Goal: Information Seeking & Learning: Learn about a topic

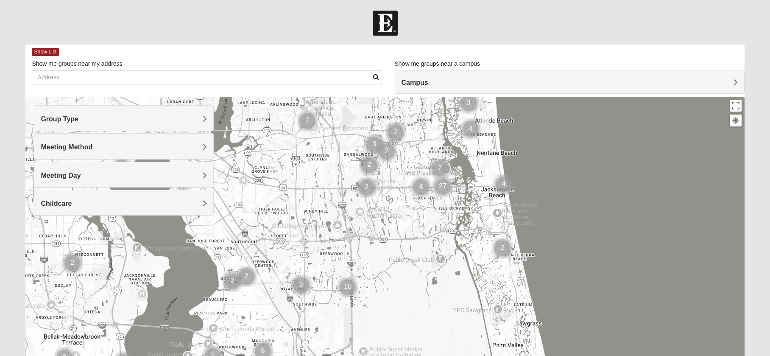
drag, startPoint x: 293, startPoint y: 279, endPoint x: 351, endPoint y: 197, distance: 100.4
click at [351, 197] on div at bounding box center [384, 266] width 719 height 339
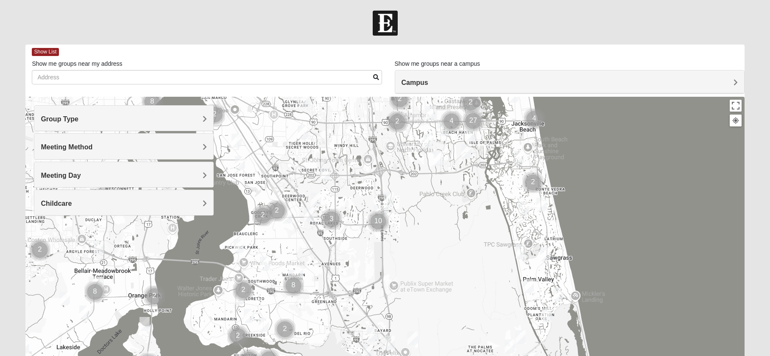
drag, startPoint x: 392, startPoint y: 280, endPoint x: 435, endPoint y: 204, distance: 87.2
click at [435, 204] on div at bounding box center [384, 266] width 719 height 339
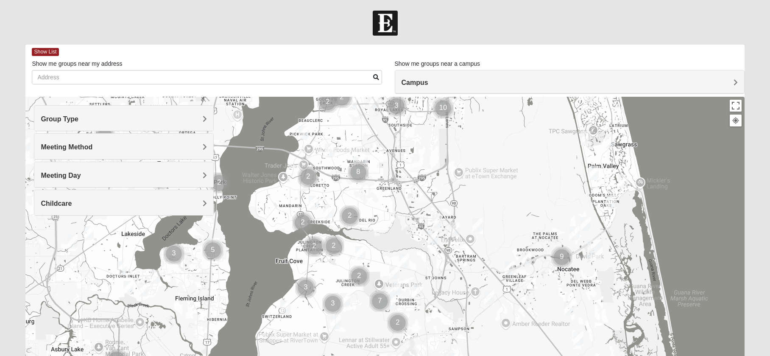
drag, startPoint x: 443, startPoint y: 229, endPoint x: 456, endPoint y: 194, distance: 38.1
click at [465, 187] on div at bounding box center [384, 266] width 719 height 339
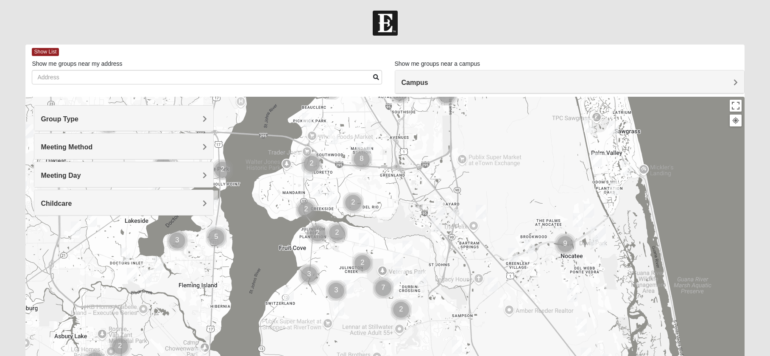
drag, startPoint x: 383, startPoint y: 234, endPoint x: 388, endPoint y: 202, distance: 32.2
click at [388, 202] on div at bounding box center [384, 266] width 719 height 339
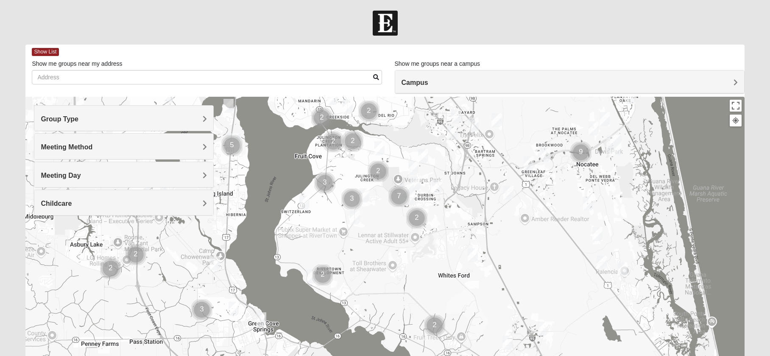
drag, startPoint x: 453, startPoint y: 263, endPoint x: 207, endPoint y: 171, distance: 262.6
click at [464, 206] on div at bounding box center [384, 266] width 719 height 339
click at [75, 115] on span "Group Type" at bounding box center [60, 118] width 38 height 7
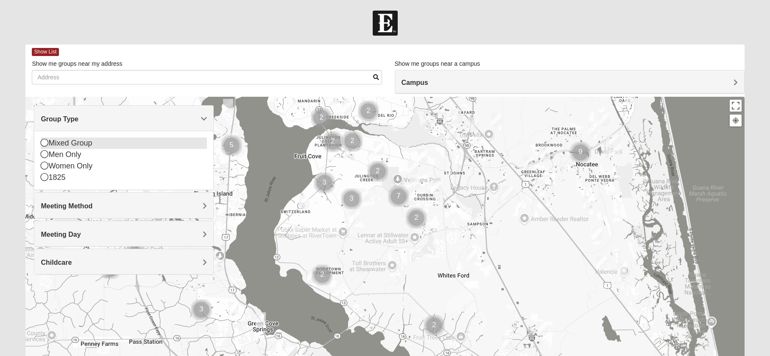
click at [41, 141] on icon at bounding box center [45, 143] width 8 height 8
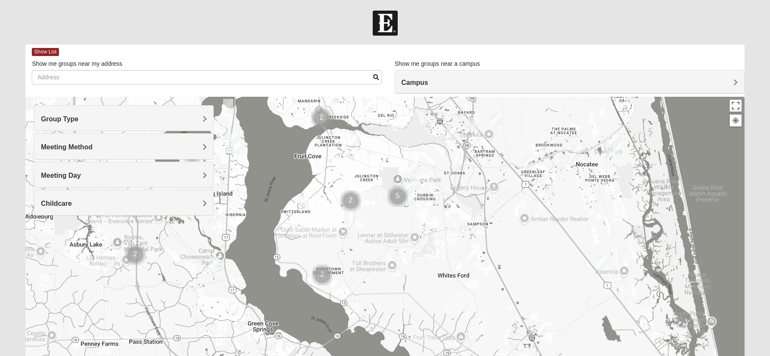
click at [58, 122] on span "Group Type" at bounding box center [60, 118] width 38 height 7
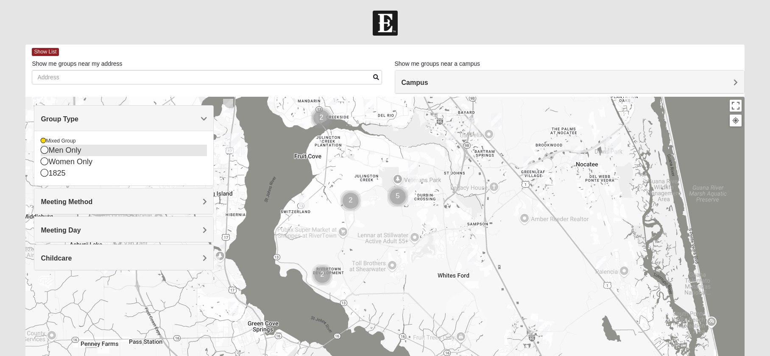
click at [48, 154] on div "Men Only" at bounding box center [124, 150] width 166 height 11
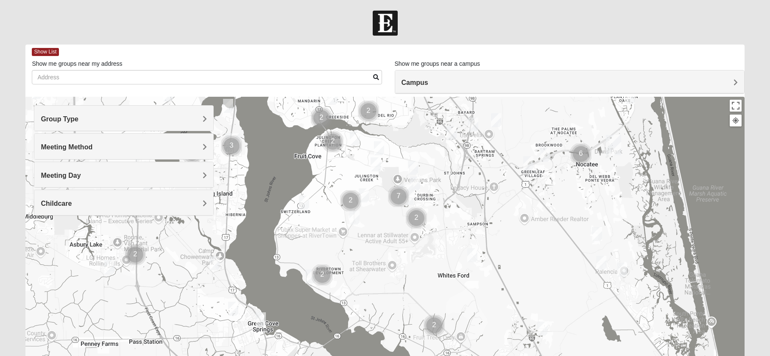
click at [44, 151] on div "Meeting Method" at bounding box center [123, 146] width 179 height 25
click at [92, 118] on h4 "Group Type" at bounding box center [124, 119] width 166 height 8
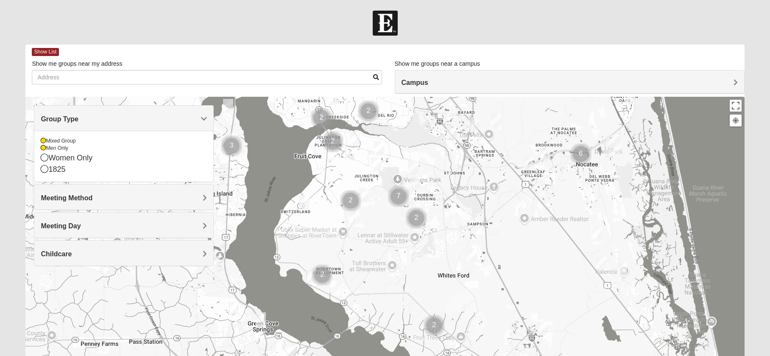
click at [92, 118] on h4 "Group Type" at bounding box center [124, 119] width 166 height 8
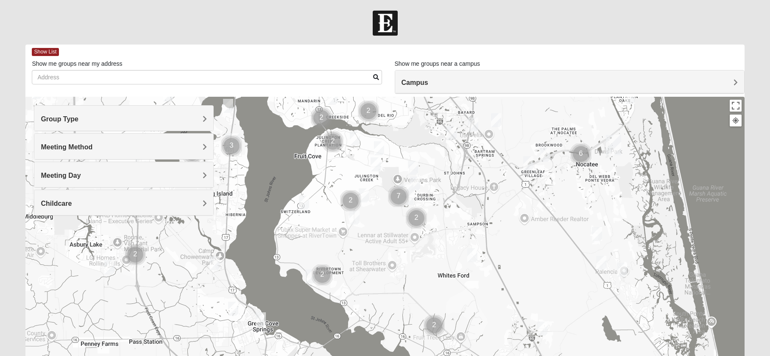
click at [66, 144] on span "Meeting Method" at bounding box center [67, 146] width 52 height 7
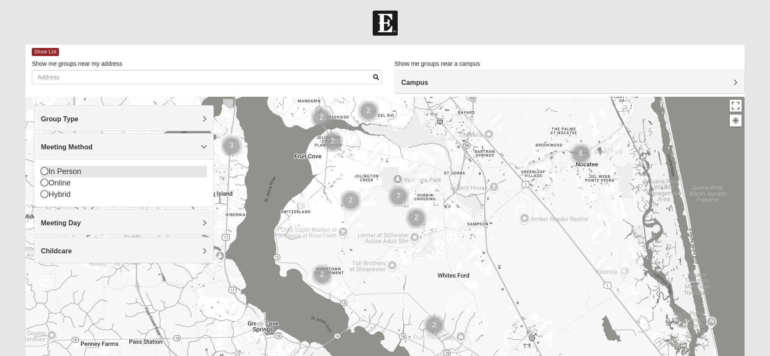
click at [45, 173] on icon at bounding box center [45, 171] width 8 height 8
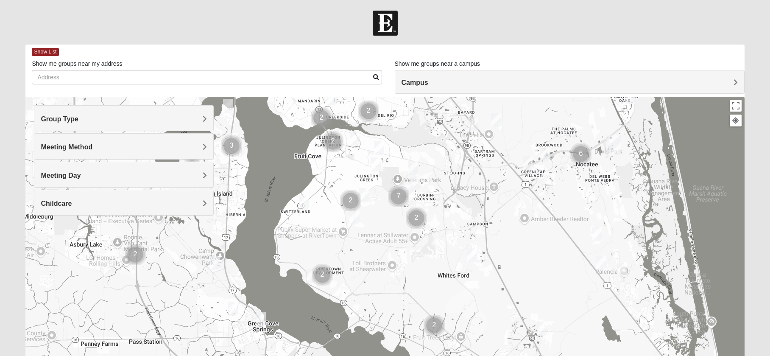
click at [67, 175] on span "Meeting Day" at bounding box center [61, 175] width 40 height 7
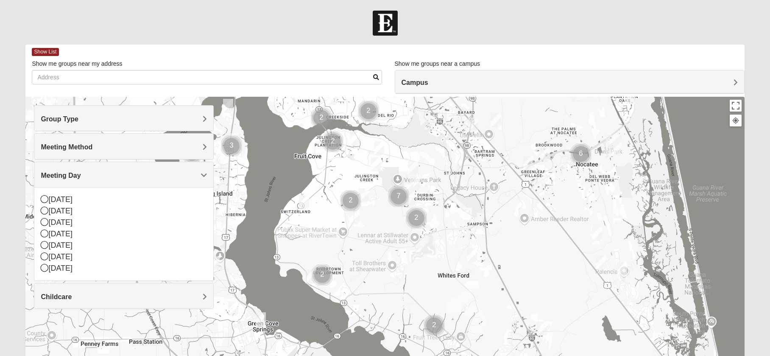
click at [67, 175] on span "Meeting Day" at bounding box center [61, 175] width 40 height 7
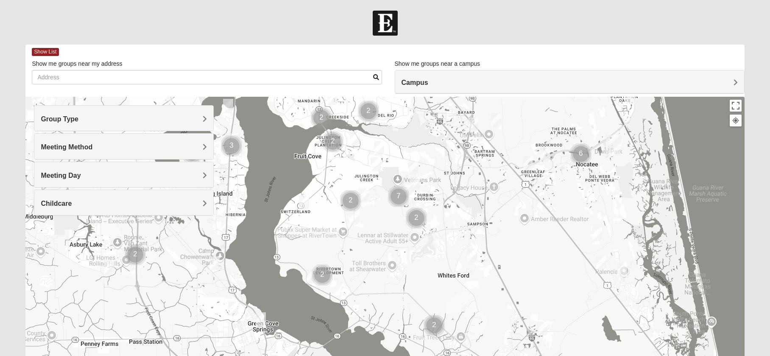
click at [65, 196] on div "Childcare" at bounding box center [123, 202] width 179 height 25
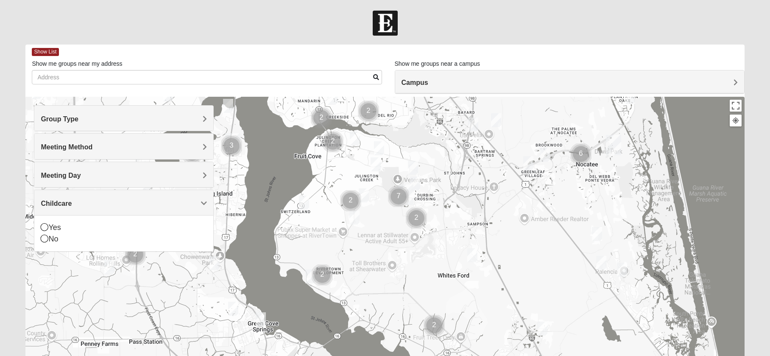
click at [65, 195] on div "Childcare" at bounding box center [123, 202] width 179 height 25
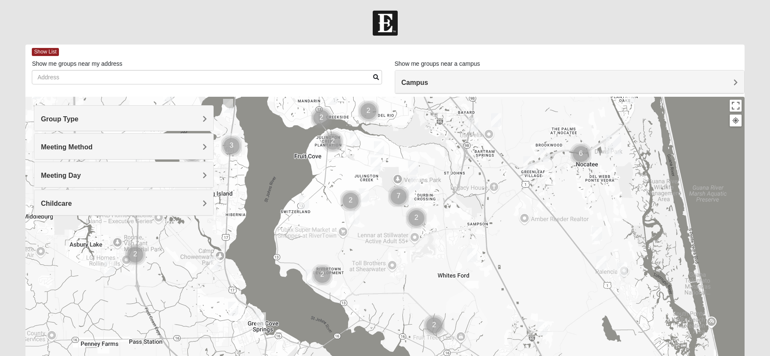
click at [416, 181] on img "Mixed Stamper 32259" at bounding box center [415, 183] width 10 height 14
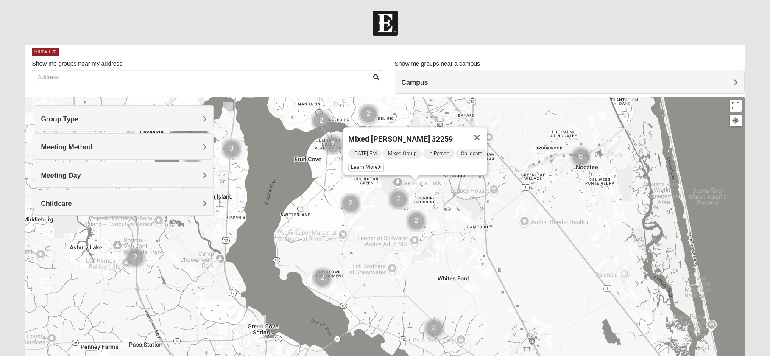
click at [447, 196] on div "Mixed [PERSON_NAME] 32259 [DATE] PM Mixed Group In Person Childcare Learn More" at bounding box center [384, 266] width 719 height 339
click at [486, 129] on button "Close" at bounding box center [477, 137] width 20 height 20
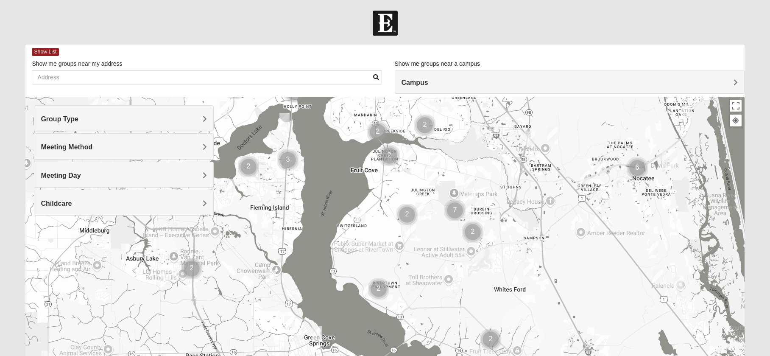
drag, startPoint x: 448, startPoint y: 204, endPoint x: 496, endPoint y: 221, distance: 51.0
click at [496, 221] on div at bounding box center [384, 266] width 719 height 339
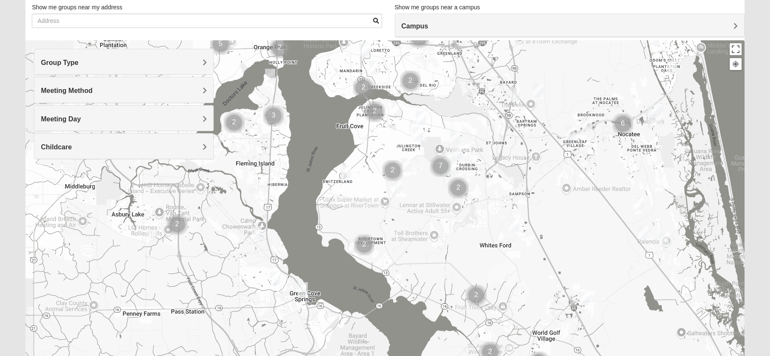
scroll to position [111, 0]
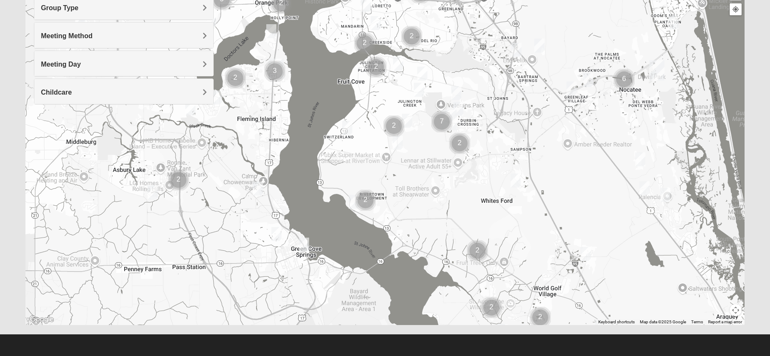
drag, startPoint x: 438, startPoint y: 186, endPoint x: 442, endPoint y: 230, distance: 43.8
click at [442, 230] on div at bounding box center [384, 155] width 719 height 339
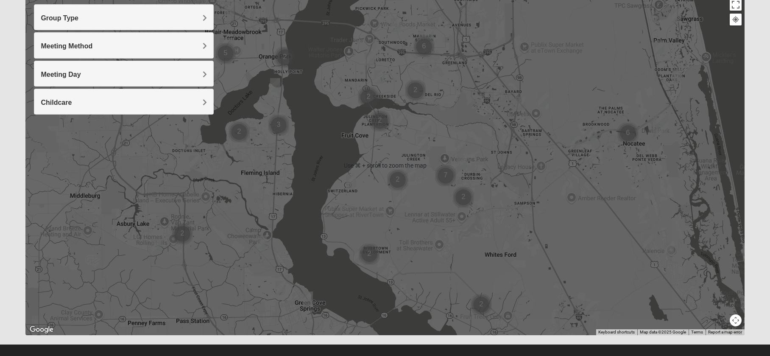
scroll to position [36, 0]
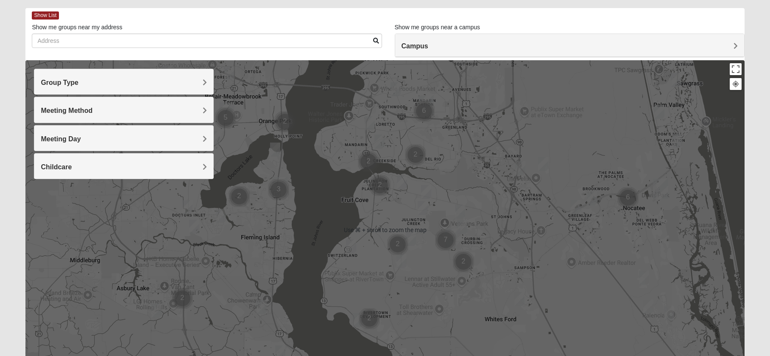
click at [422, 204] on img "Mens Mathai 32259" at bounding box center [423, 208] width 10 height 14
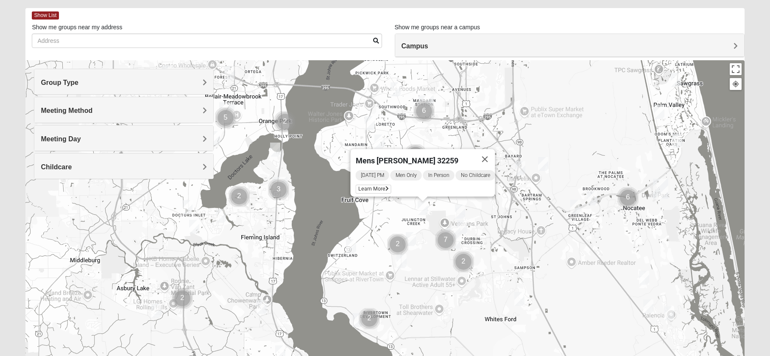
click at [410, 239] on img "Mens Clark 32259" at bounding box center [411, 239] width 10 height 14
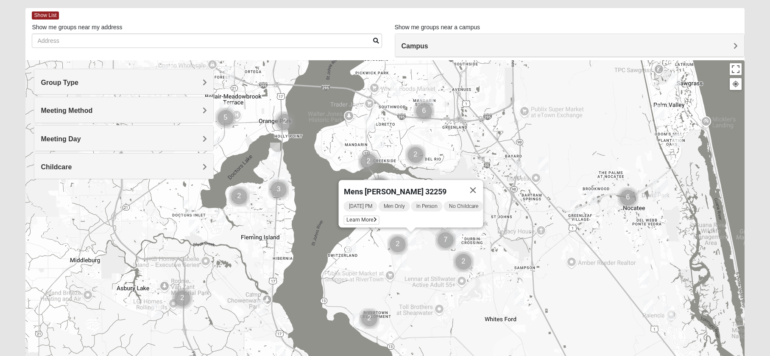
click at [459, 157] on div "Mens [PERSON_NAME] 32259 [DATE] PM Men Only In Person No Childcare Learn More" at bounding box center [384, 229] width 719 height 339
click at [480, 187] on button "Close" at bounding box center [473, 190] width 20 height 20
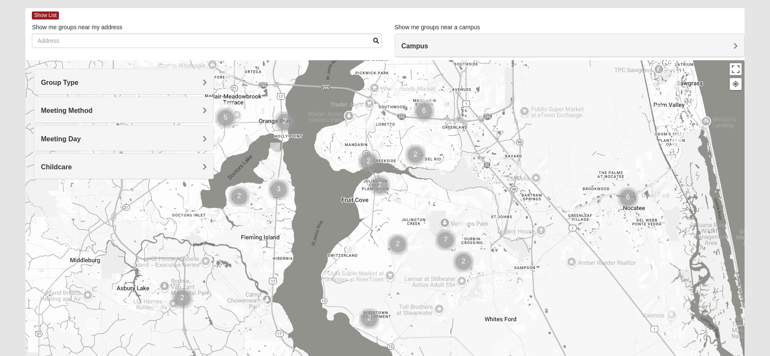
click at [460, 206] on img "Mixed Chung 32259" at bounding box center [460, 211] width 10 height 14
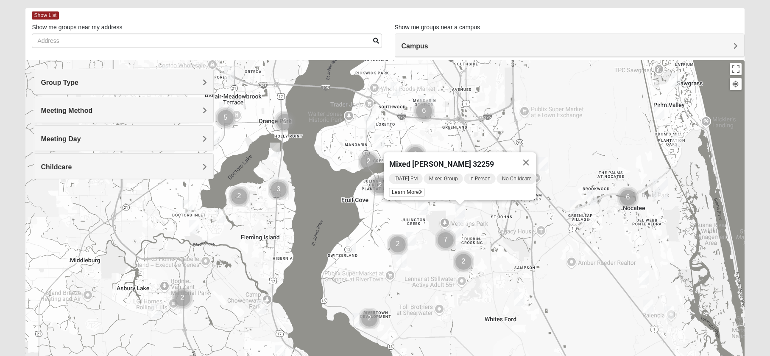
click at [461, 227] on img "Mixed Stamper 32259" at bounding box center [462, 227] width 10 height 14
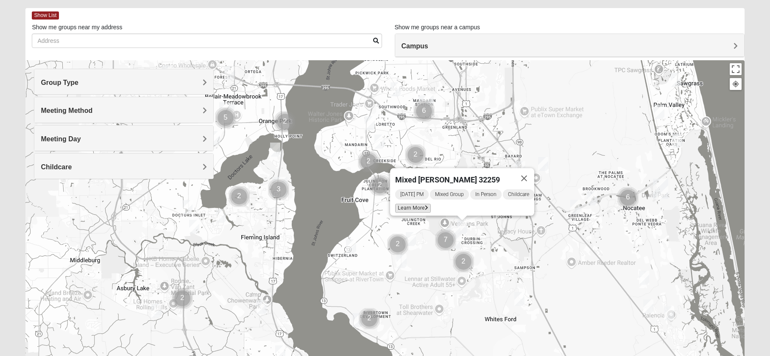
click at [403, 204] on span "Learn More" at bounding box center [413, 208] width 36 height 9
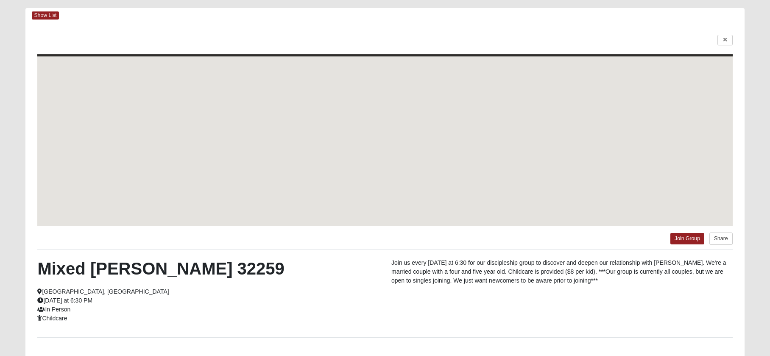
scroll to position [0, 0]
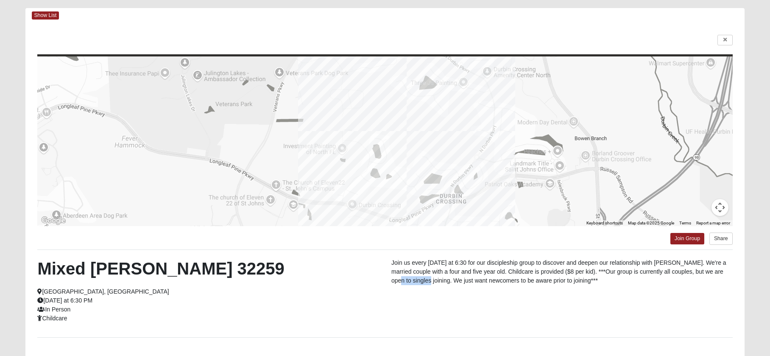
drag, startPoint x: 394, startPoint y: 282, endPoint x: 511, endPoint y: 285, distance: 117.5
click at [500, 285] on div "Join us every [DATE] at 6:30 for our discipleship group to discover and deepen …" at bounding box center [562, 273] width 354 height 31
click at [551, 285] on div "Join us every [DATE] at 6:30 for our discipleship group to discover and deepen …" at bounding box center [562, 273] width 354 height 31
drag, startPoint x: 457, startPoint y: 282, endPoint x: 596, endPoint y: 281, distance: 138.7
click at [543, 280] on p "Join us every [DATE] at 6:30 for our discipleship group to discover and deepen …" at bounding box center [561, 271] width 341 height 27
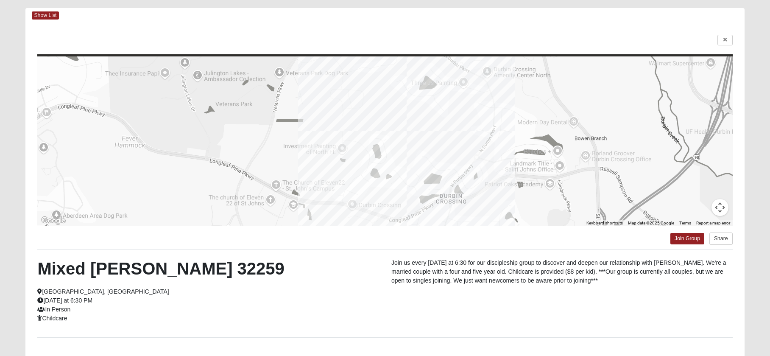
click at [617, 282] on p "Join us every [DATE] at 6:30 for our discipleship group to discover and deepen …" at bounding box center [561, 271] width 341 height 27
drag, startPoint x: 564, startPoint y: 282, endPoint x: 446, endPoint y: 282, distance: 118.7
click at [446, 282] on p "Join us every [DATE] at 6:30 for our discipleship group to discover and deepen …" at bounding box center [561, 271] width 341 height 27
click at [441, 282] on p "Join us every [DATE] at 6:30 for our discipleship group to discover and deepen …" at bounding box center [561, 271] width 341 height 27
drag, startPoint x: 394, startPoint y: 274, endPoint x: 508, endPoint y: 274, distance: 114.5
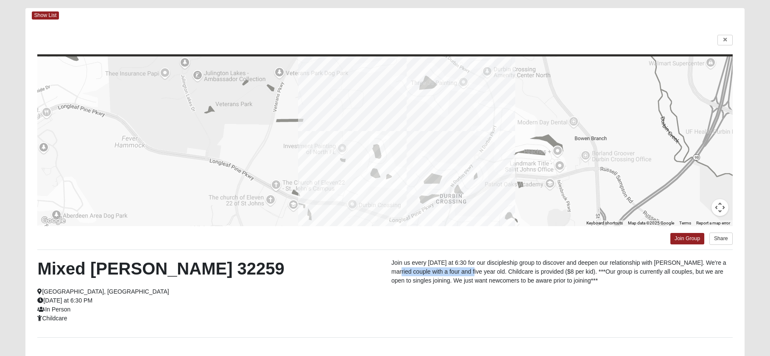
click at [495, 274] on p "Join us every [DATE] at 6:30 for our discipleship group to discover and deepen …" at bounding box center [561, 271] width 341 height 27
click at [508, 274] on p "Join us every [DATE] at 6:30 for our discipleship group to discover and deepen …" at bounding box center [561, 271] width 341 height 27
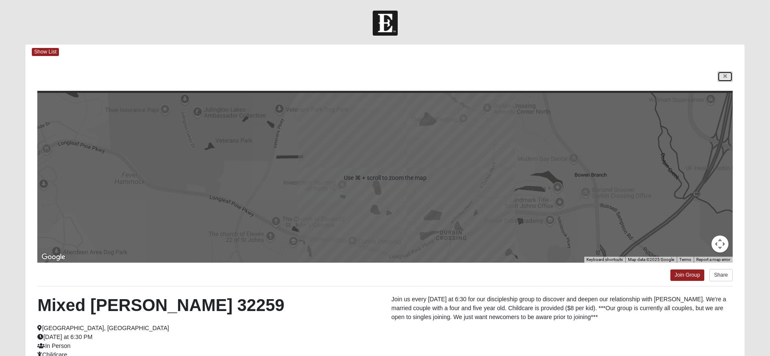
click at [730, 75] on link at bounding box center [724, 76] width 15 height 11
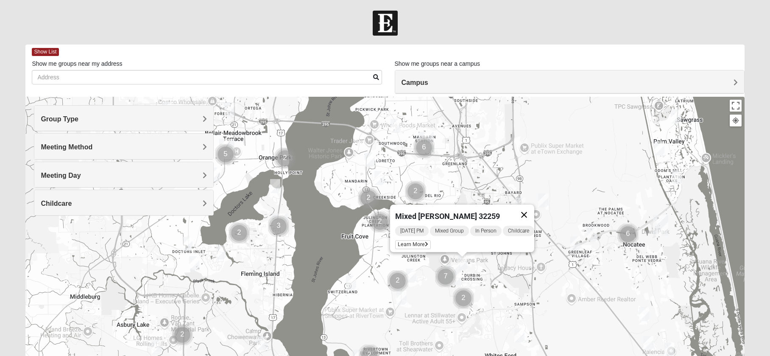
click at [533, 207] on button "Close" at bounding box center [524, 214] width 20 height 20
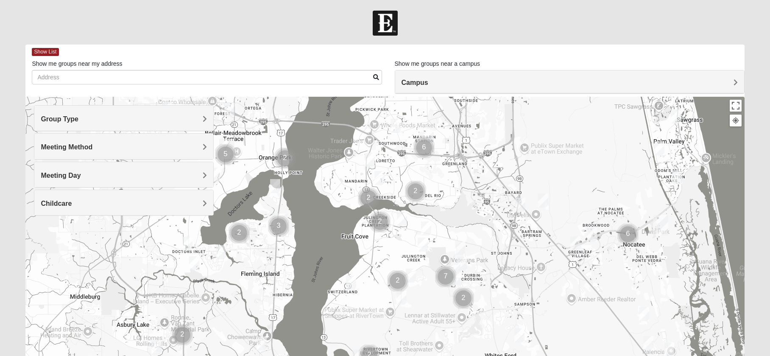
click at [460, 247] on img "Mixed Chung 32259" at bounding box center [460, 248] width 10 height 14
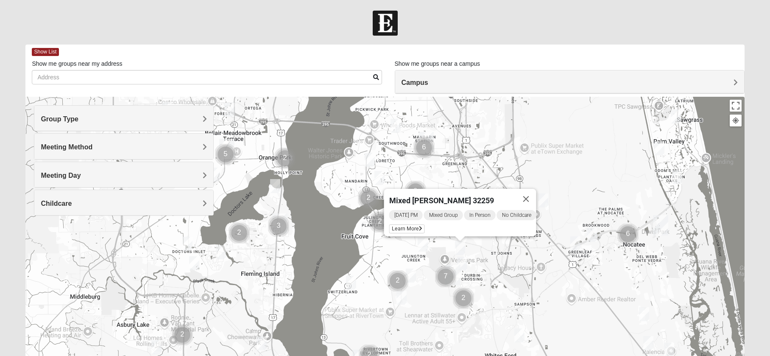
click at [424, 246] on img "Mens Mathai 32259" at bounding box center [423, 244] width 10 height 14
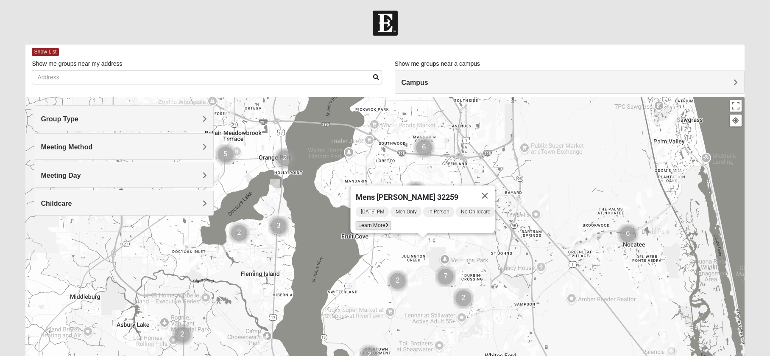
click at [373, 222] on span "Learn More" at bounding box center [374, 225] width 36 height 9
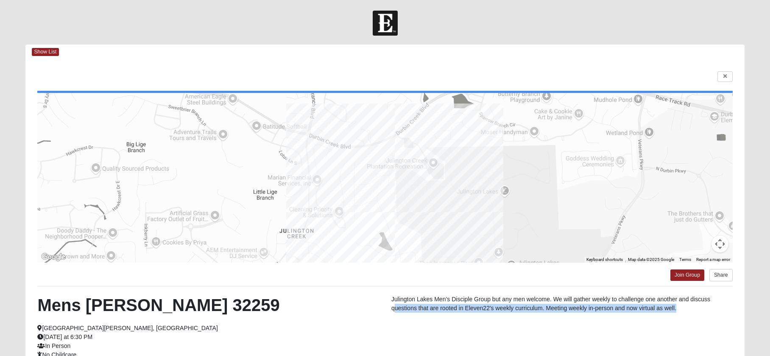
drag, startPoint x: 395, startPoint y: 309, endPoint x: 591, endPoint y: 313, distance: 196.4
click at [586, 314] on div "Julington Lakes Men’s Disciple Group but any men welcome. We will gather weekly…" at bounding box center [562, 306] width 354 height 22
click at [595, 312] on p "Julington Lakes Men’s Disciple Group but any men welcome. We will gather weekly…" at bounding box center [561, 304] width 341 height 18
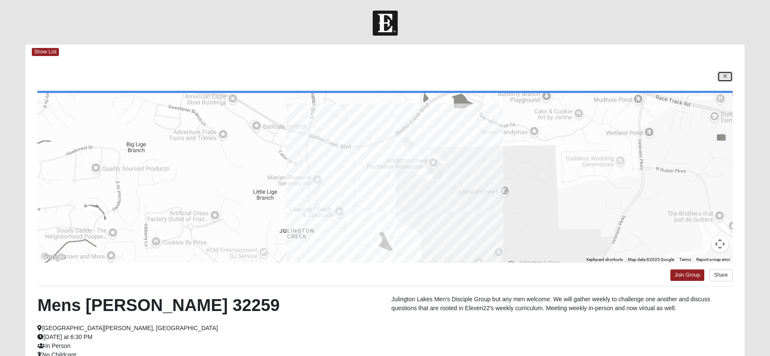
click at [721, 75] on link at bounding box center [724, 76] width 15 height 11
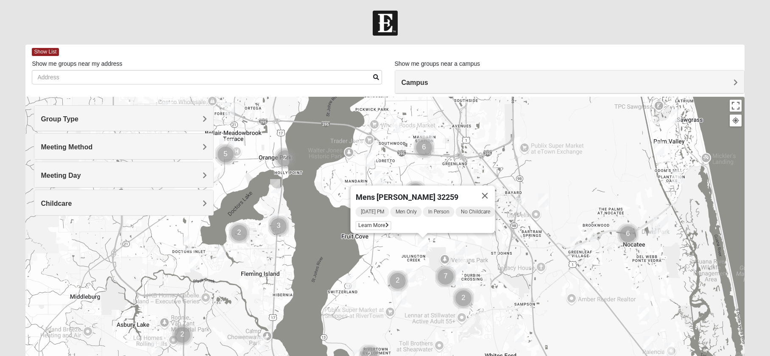
click at [403, 299] on img "Mens Cathcart 32259" at bounding box center [401, 297] width 10 height 14
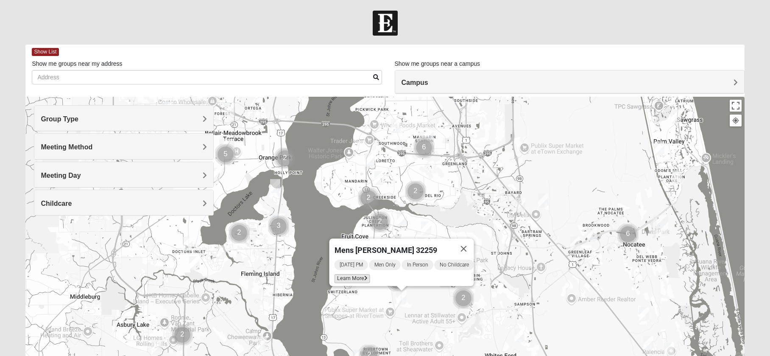
click at [349, 274] on span "Learn More" at bounding box center [353, 278] width 36 height 9
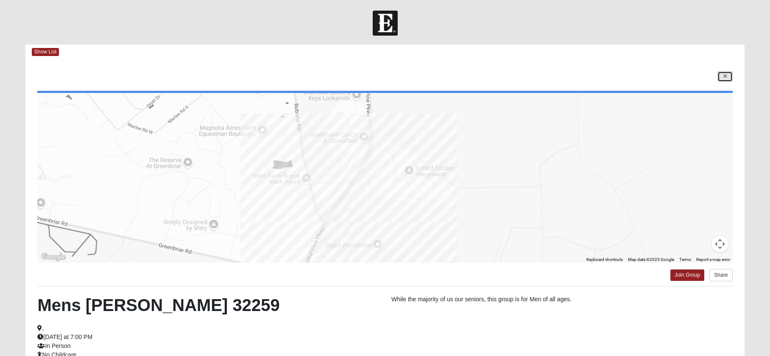
click at [720, 78] on link at bounding box center [724, 76] width 15 height 11
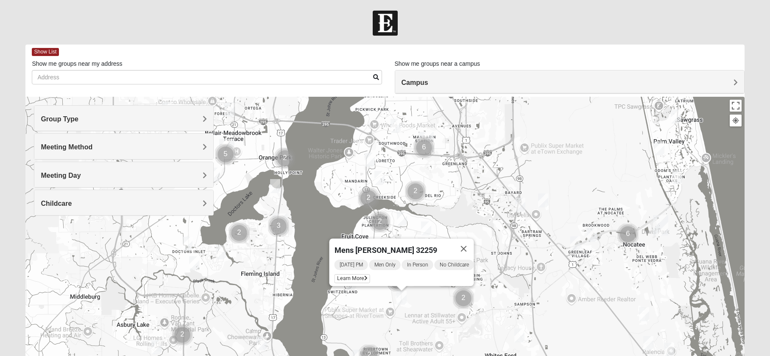
click at [505, 285] on div "Mens [PERSON_NAME] 32259 [DATE] PM Men Only In Person No Childcare Learn More" at bounding box center [384, 266] width 719 height 339
click at [472, 241] on button "Close" at bounding box center [464, 248] width 20 height 20
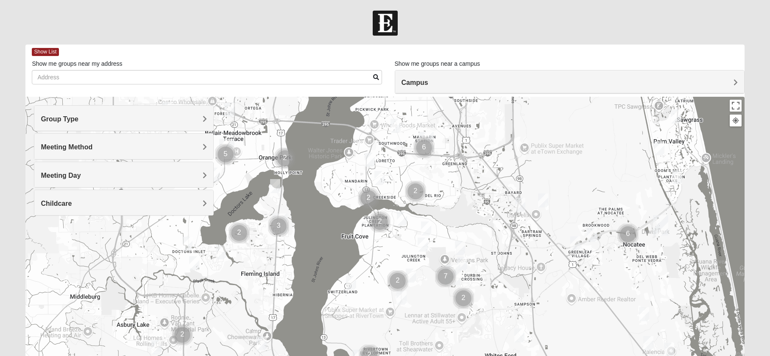
click at [425, 227] on img "Mens Kinnaman/Gerville-Reache 32259" at bounding box center [426, 228] width 10 height 14
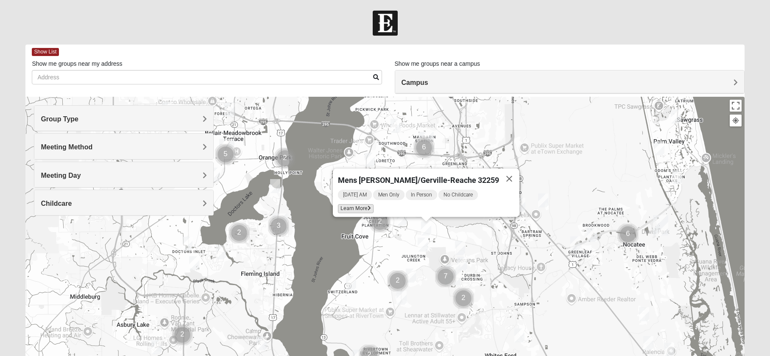
click at [368, 205] on span "Learn More" at bounding box center [356, 208] width 36 height 9
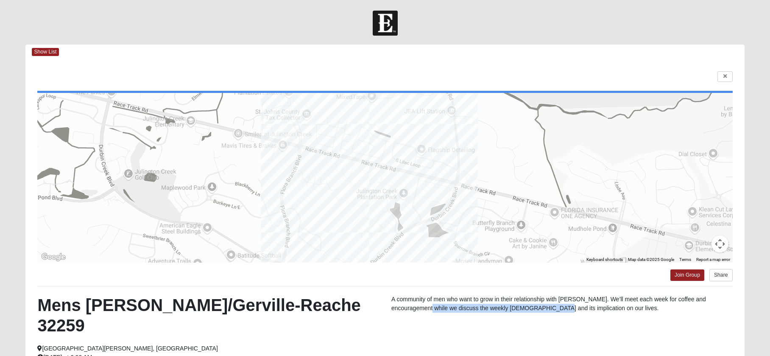
drag, startPoint x: 394, startPoint y: 310, endPoint x: 552, endPoint y: 311, distance: 157.7
click at [542, 311] on p "A community of men who want to grow in their relationship with [PERSON_NAME]. W…" at bounding box center [561, 304] width 341 height 18
click at [553, 311] on p "A community of men who want to grow in their relationship with [PERSON_NAME]. W…" at bounding box center [561, 304] width 341 height 18
click at [723, 74] on icon at bounding box center [724, 76] width 3 height 5
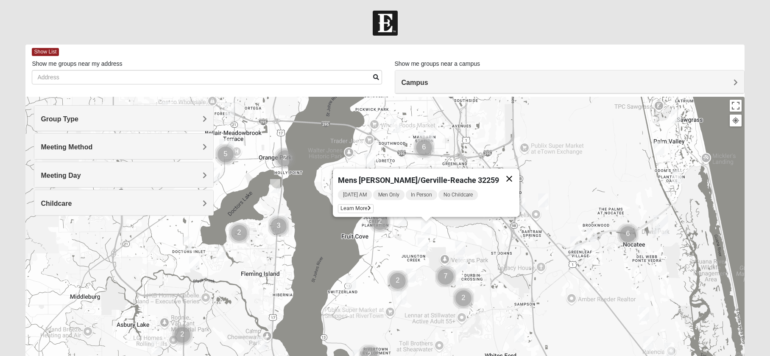
click at [499, 172] on button "Close" at bounding box center [509, 178] width 20 height 20
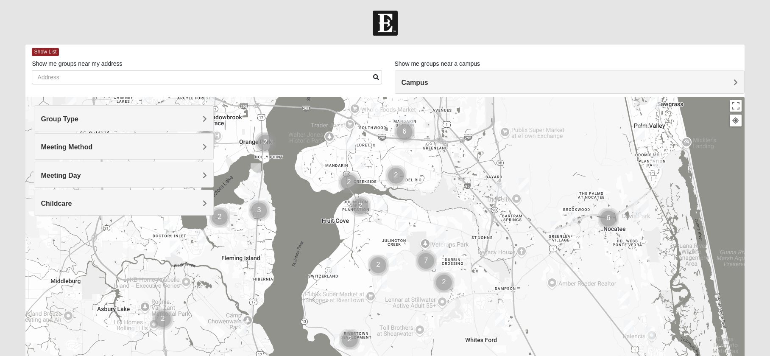
drag, startPoint x: 528, startPoint y: 233, endPoint x: 522, endPoint y: 230, distance: 6.3
click at [522, 230] on div at bounding box center [384, 266] width 719 height 339
click at [556, 227] on img "Mixed Buckley 32081" at bounding box center [556, 227] width 10 height 14
click at [586, 273] on div "Mixed [PERSON_NAME] 32081 [DATE] PM Mixed Group In Person Childcare Learn More" at bounding box center [384, 266] width 719 height 339
click at [619, 174] on button "Close" at bounding box center [618, 178] width 20 height 20
